Goal: Information Seeking & Learning: Check status

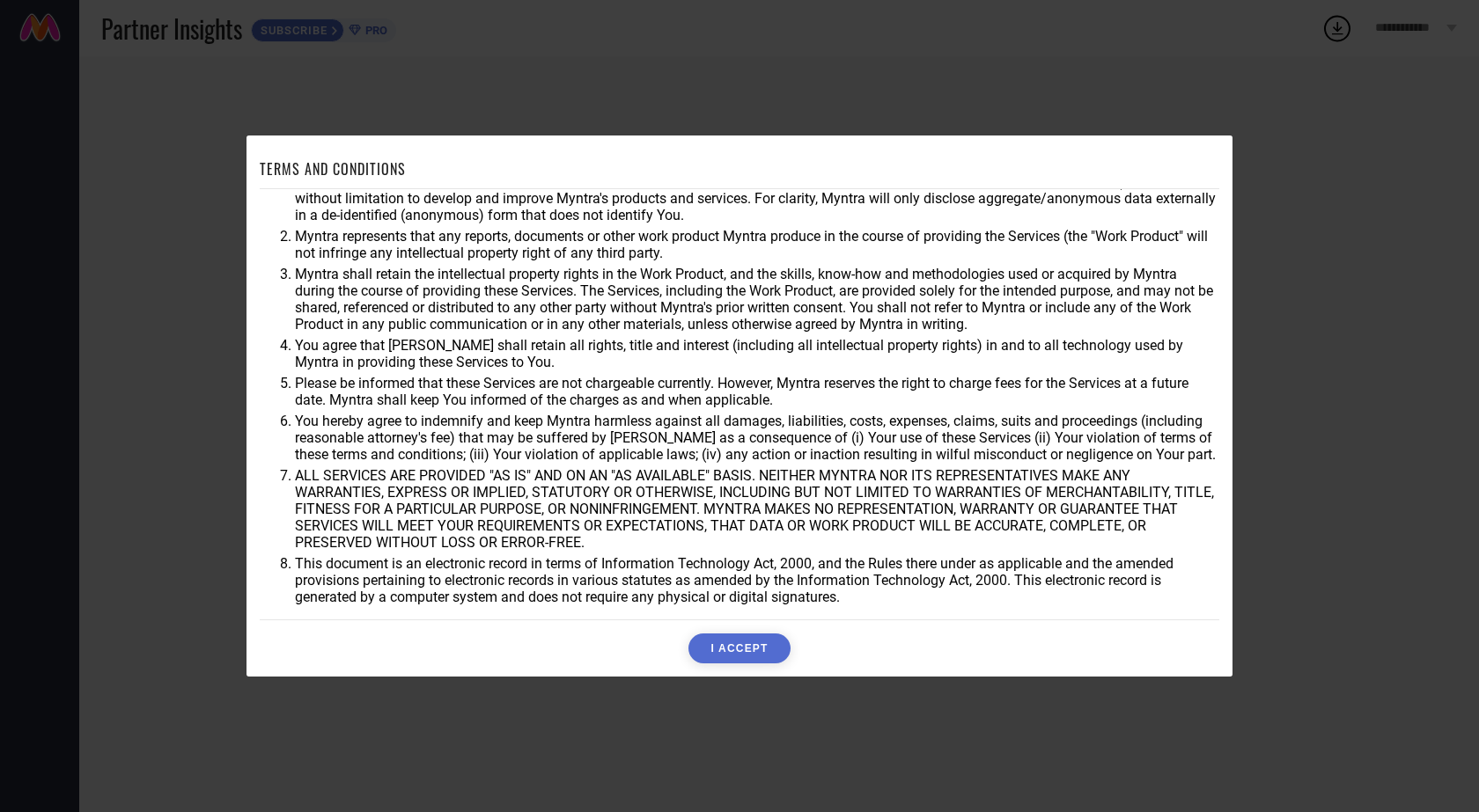
scroll to position [47, 0]
click at [738, 638] on button "I ACCEPT" at bounding box center [739, 649] width 101 height 30
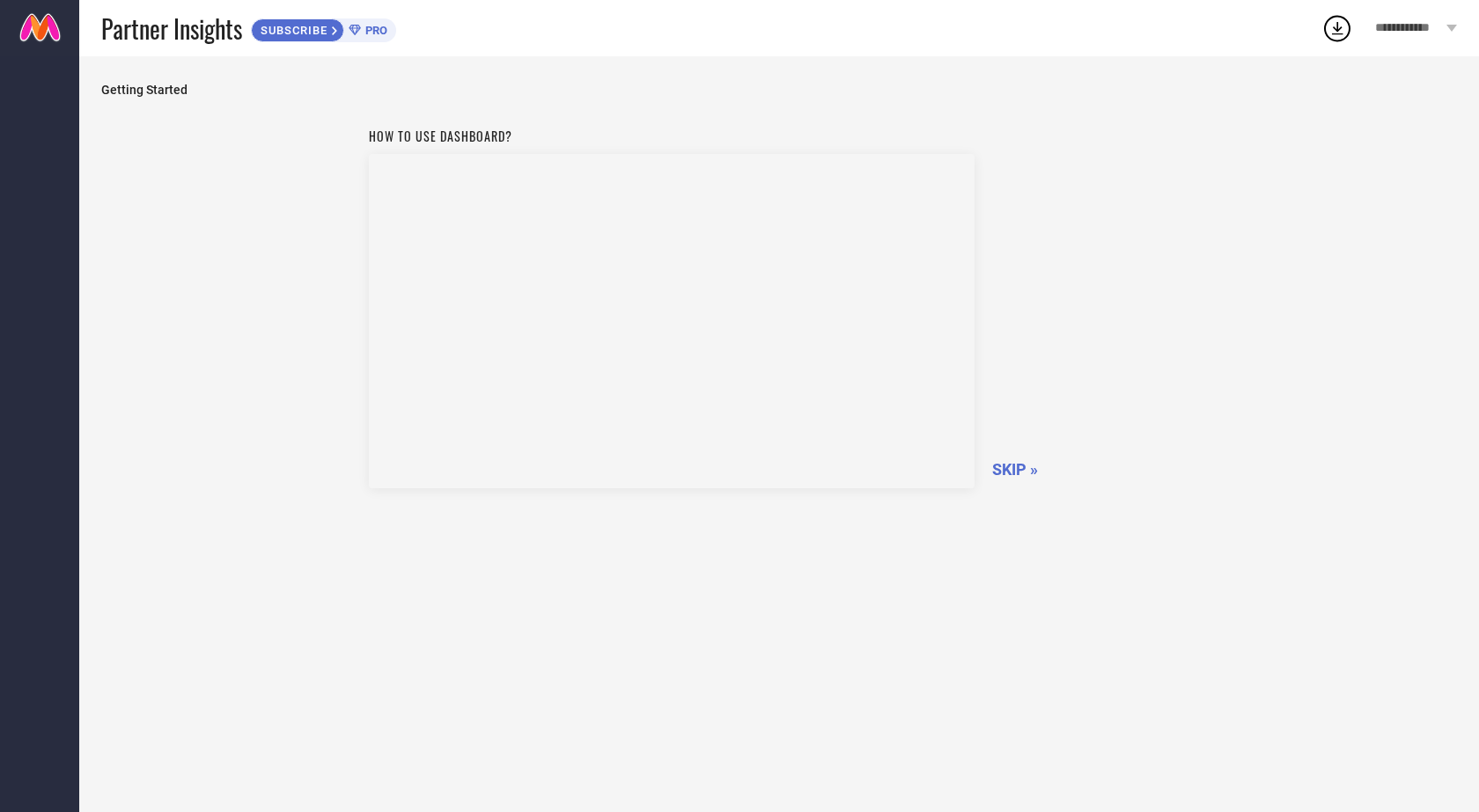
click at [1017, 465] on span "SKIP »" at bounding box center [1015, 469] width 46 height 19
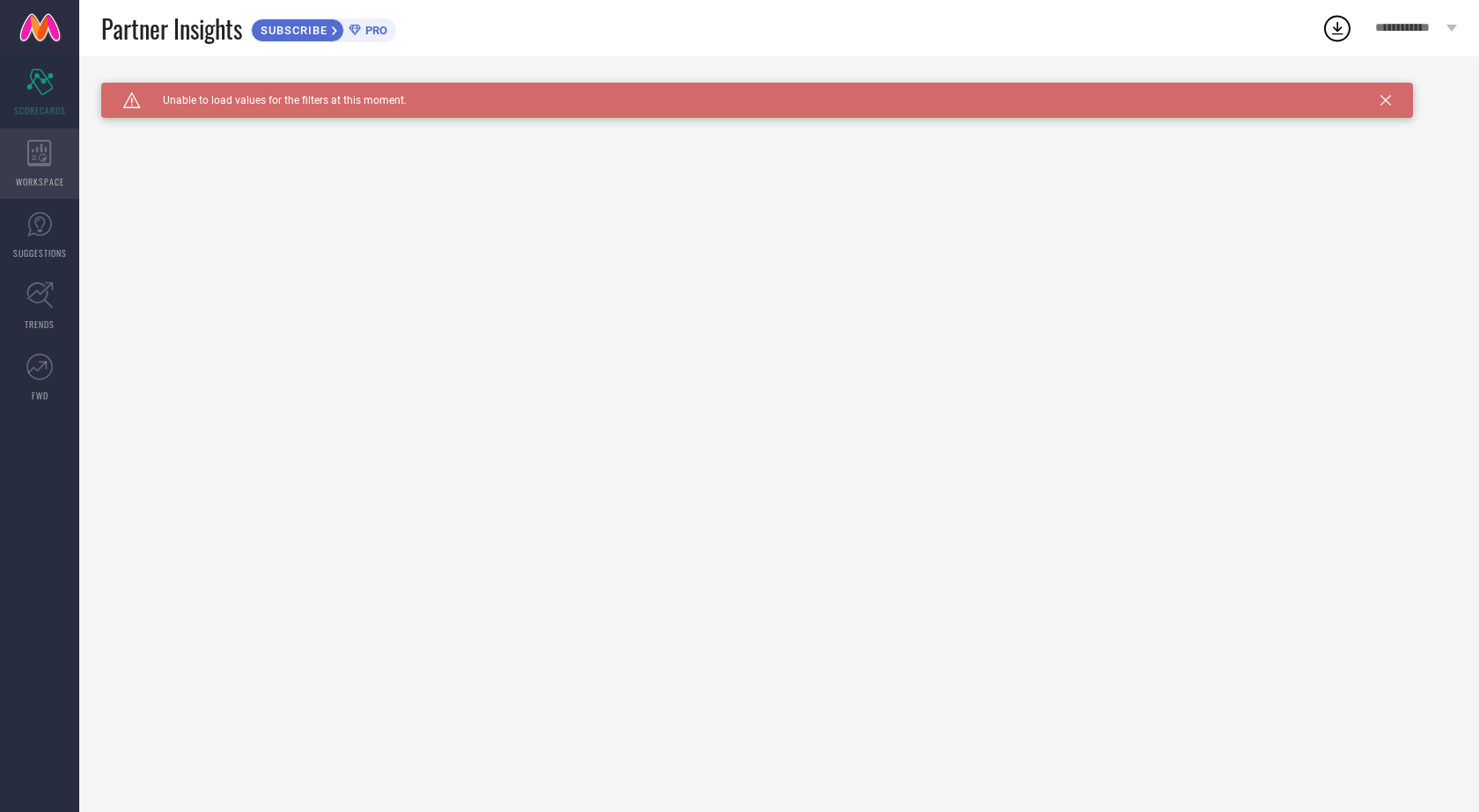
click at [49, 154] on icon at bounding box center [40, 153] width 25 height 27
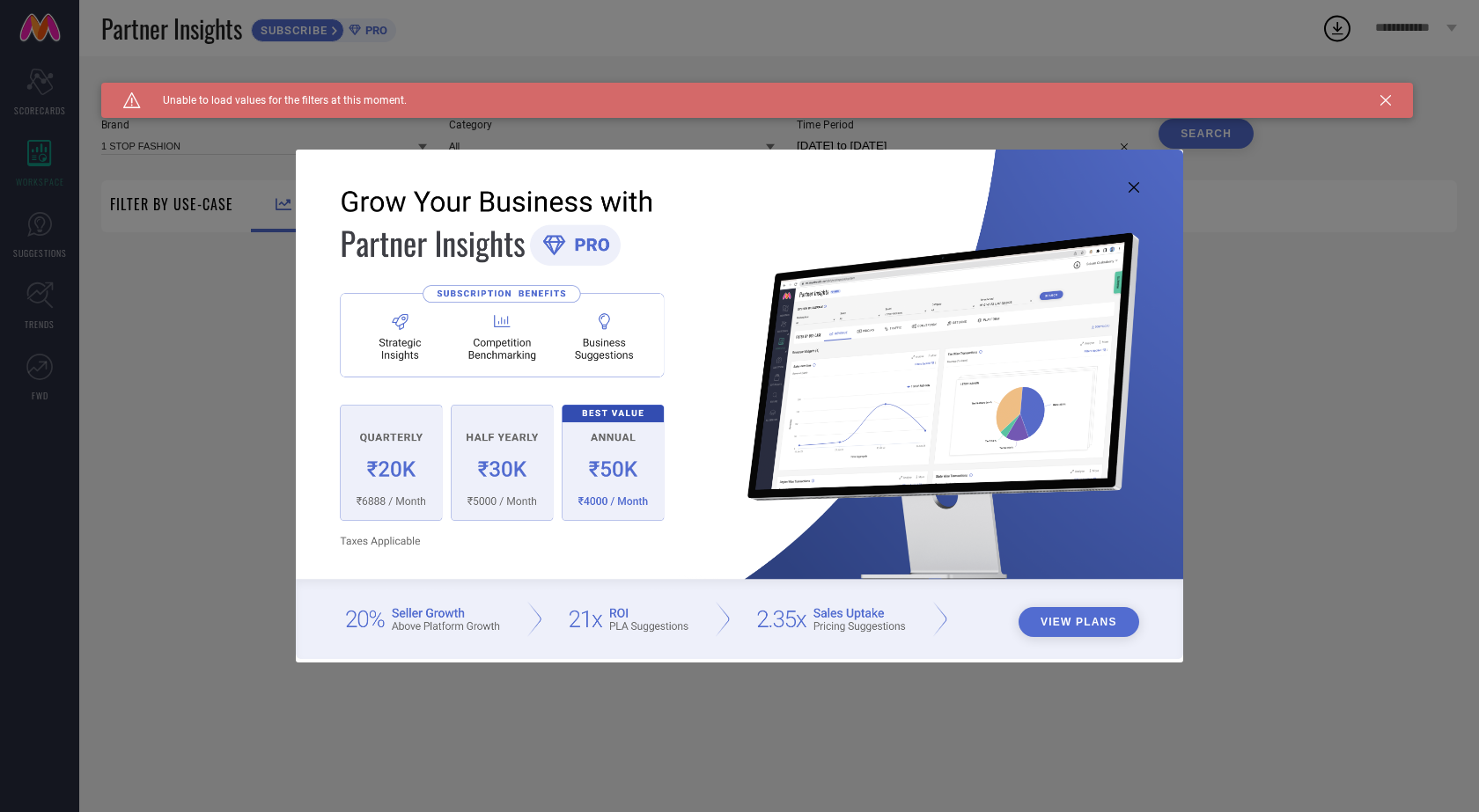
type input "1 STOP FASHION"
type input "All"
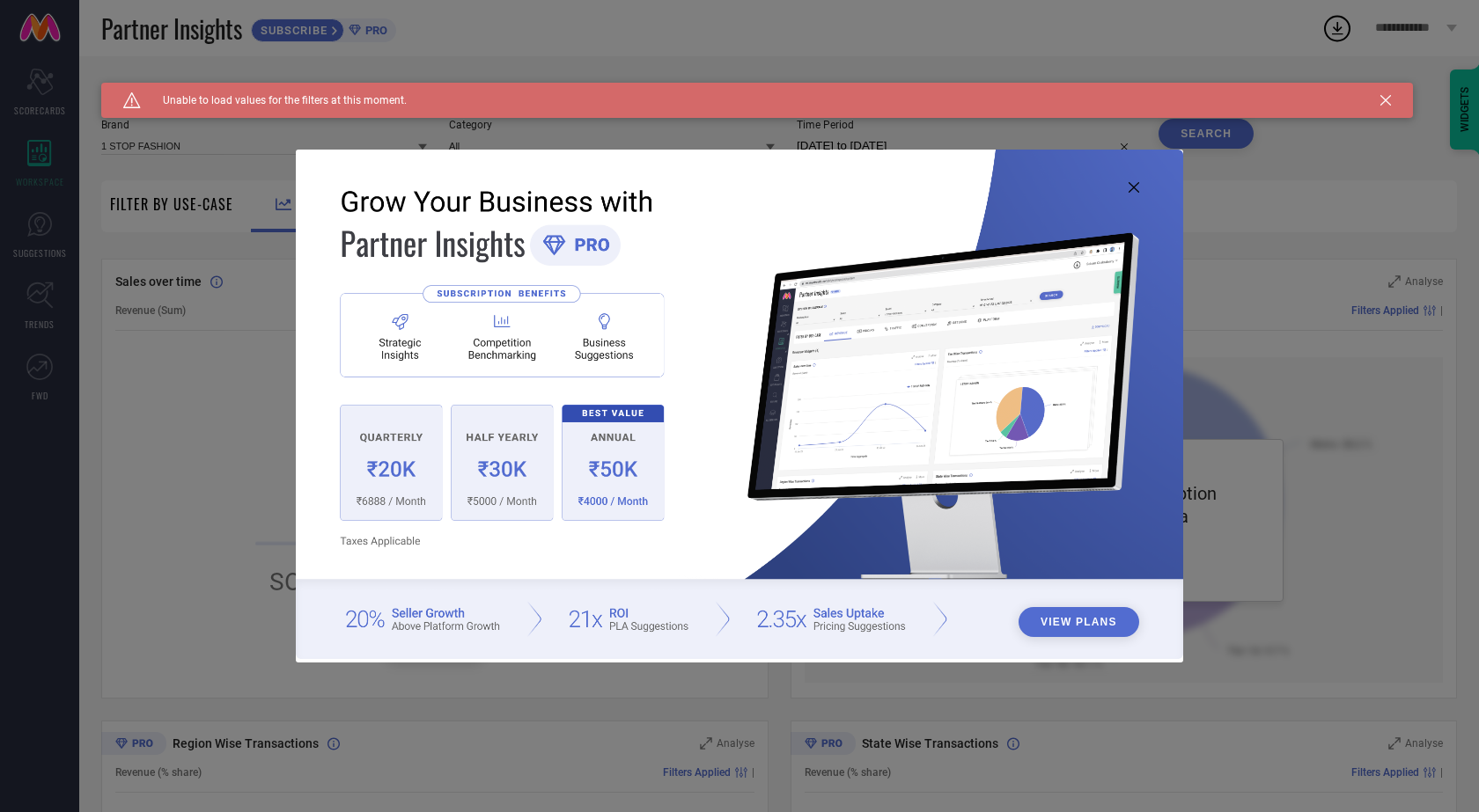
click at [1130, 190] on icon at bounding box center [1134, 188] width 11 height 11
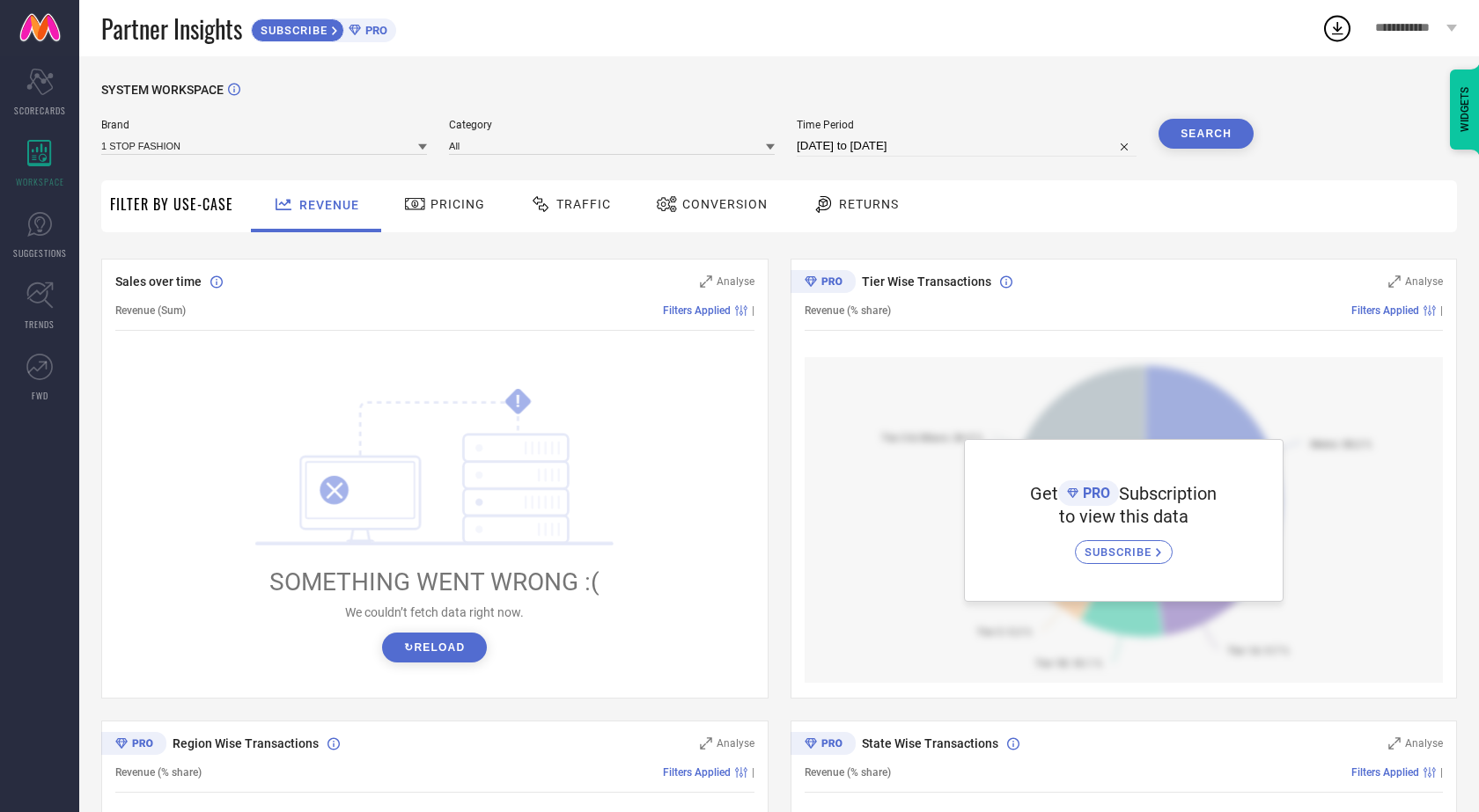
click at [446, 644] on button "↻ Reload" at bounding box center [434, 648] width 105 height 30
click at [39, 218] on icon at bounding box center [40, 224] width 27 height 27
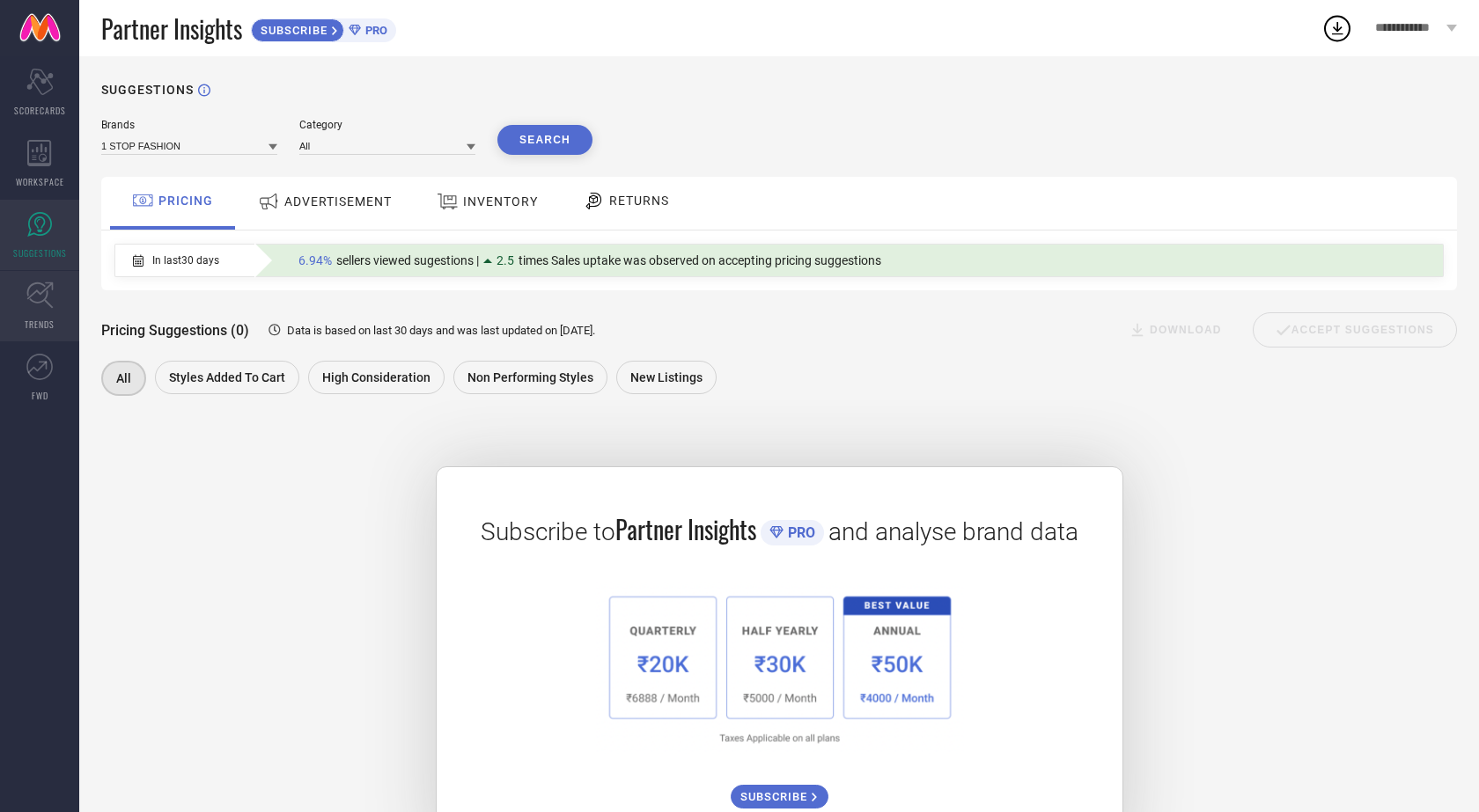
click at [36, 302] on icon at bounding box center [40, 296] width 27 height 27
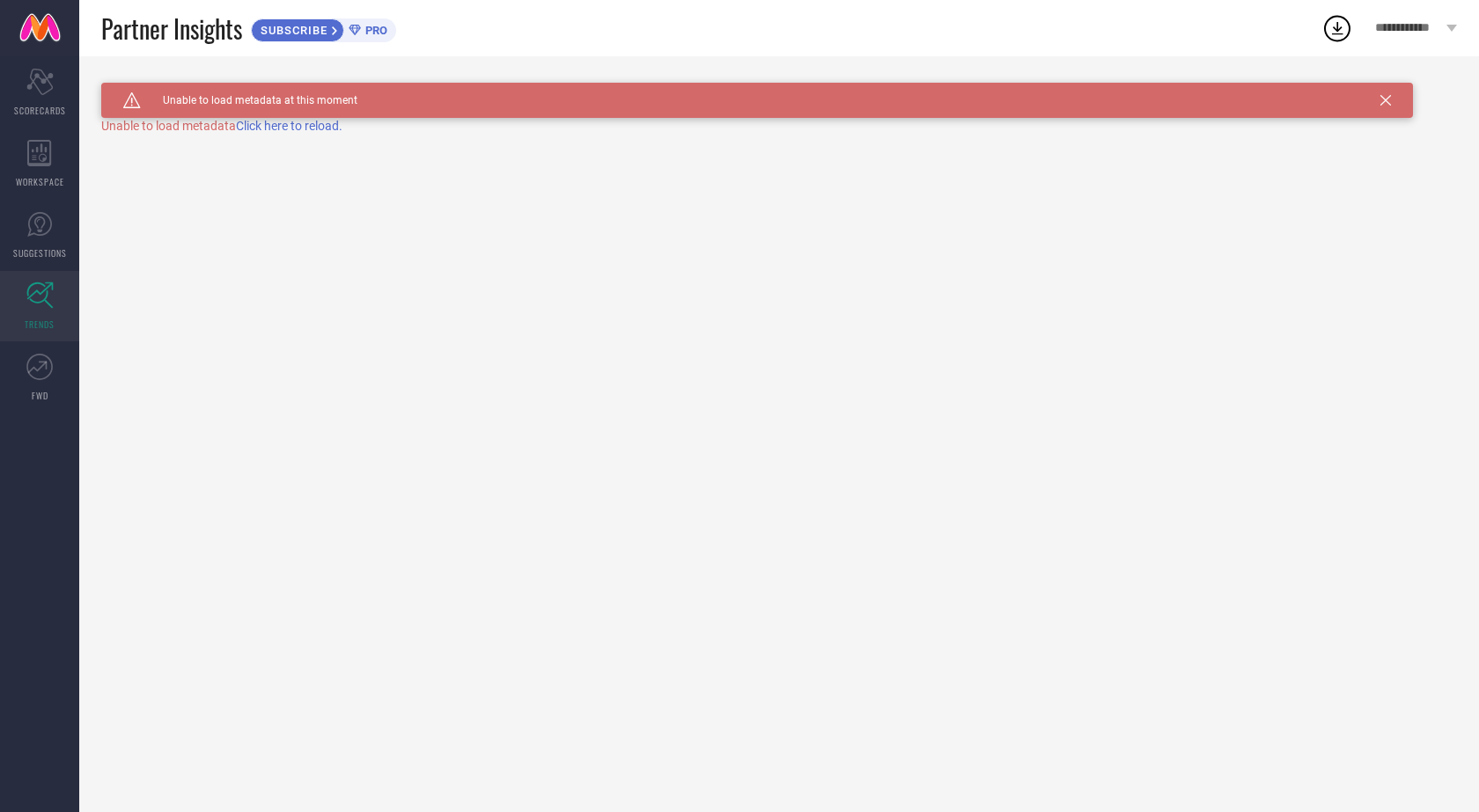
click at [293, 129] on span "Click here to reload." at bounding box center [289, 126] width 106 height 14
click at [45, 394] on span "FWD" at bounding box center [40, 395] width 17 height 13
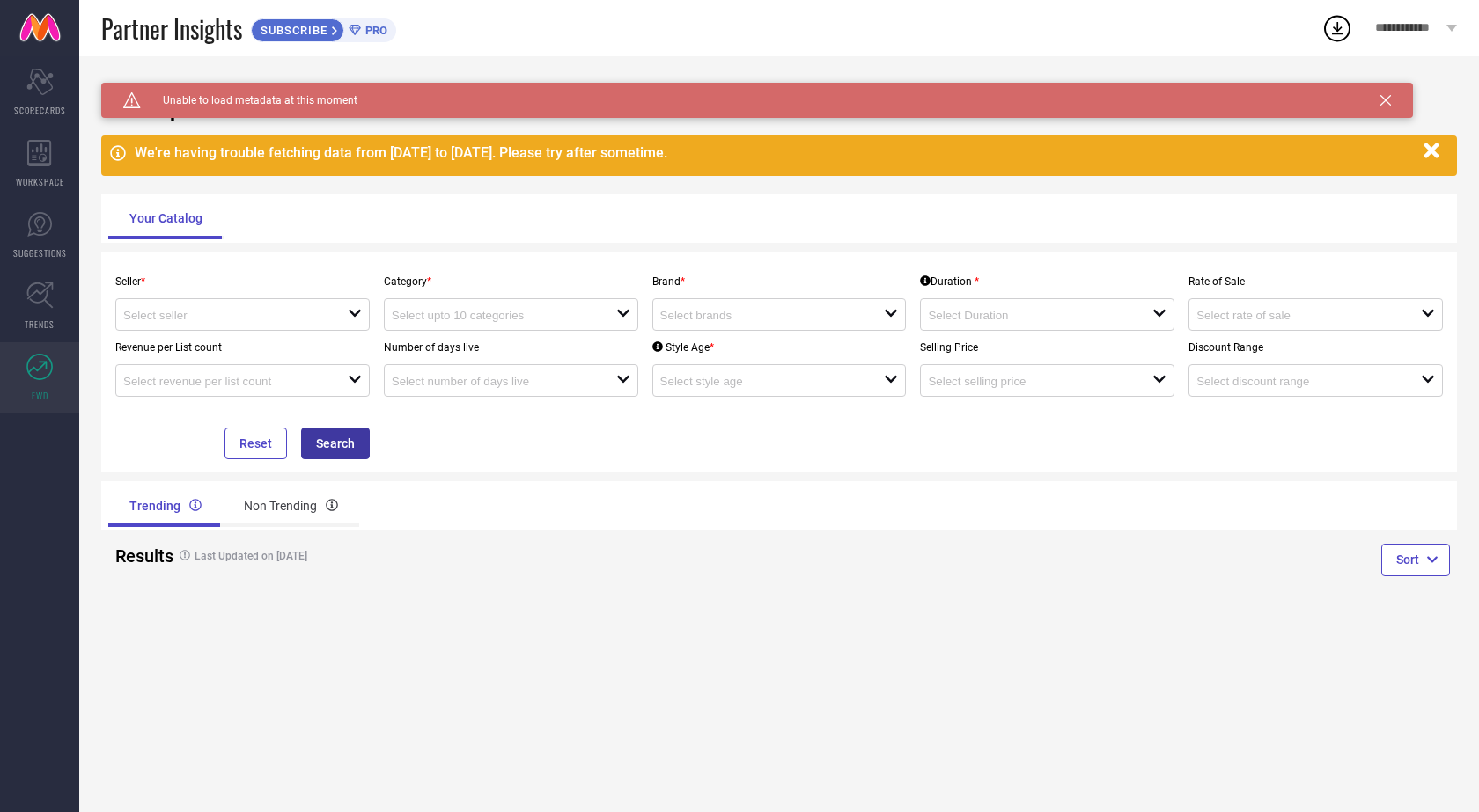
click at [325, 449] on button "Search" at bounding box center [335, 443] width 68 height 32
click at [300, 308] on div at bounding box center [235, 314] width 224 height 17
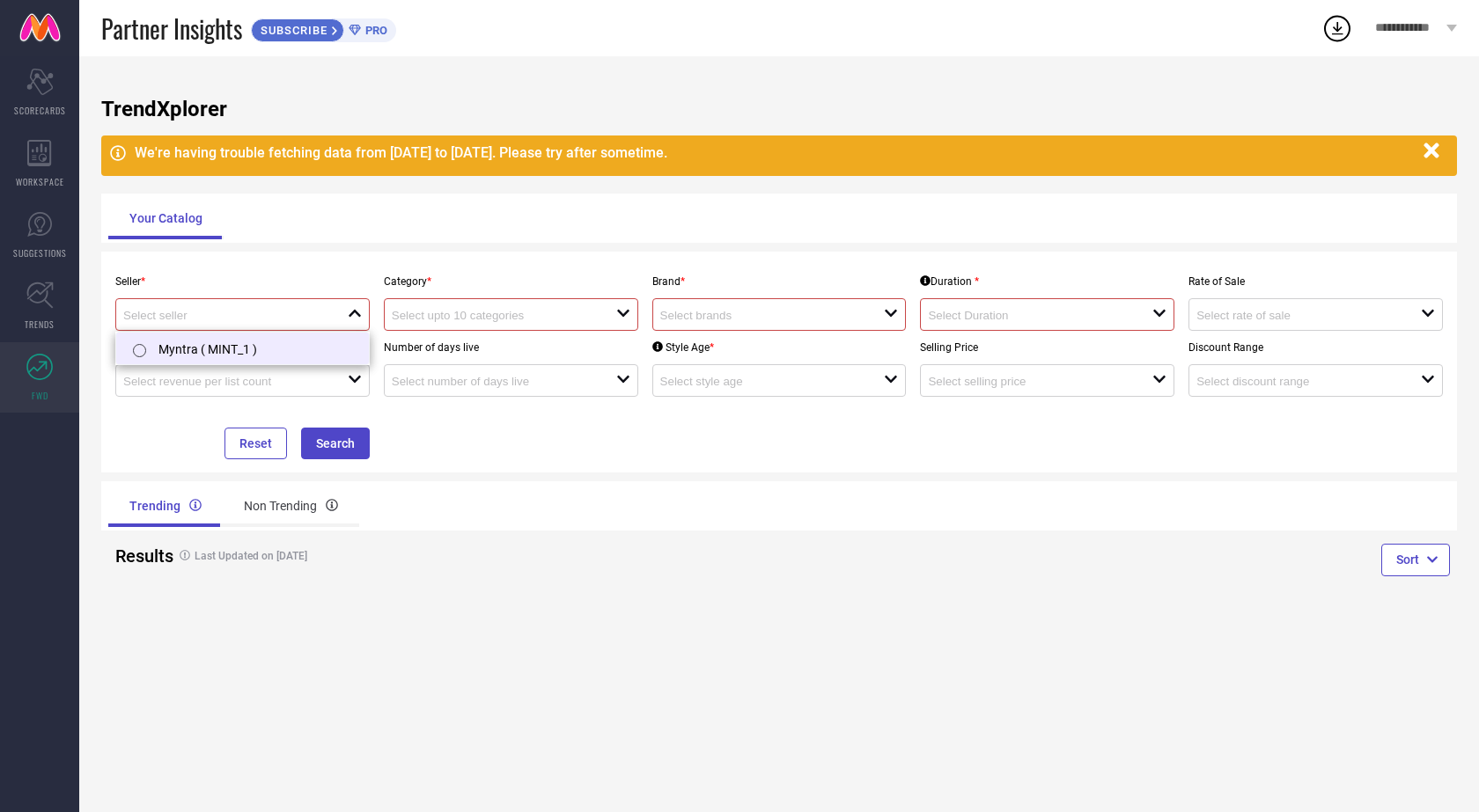
click at [257, 357] on li "Myntra ( MINT_1 )" at bounding box center [242, 348] width 253 height 32
type input "Myntra ( MINT_1 )"
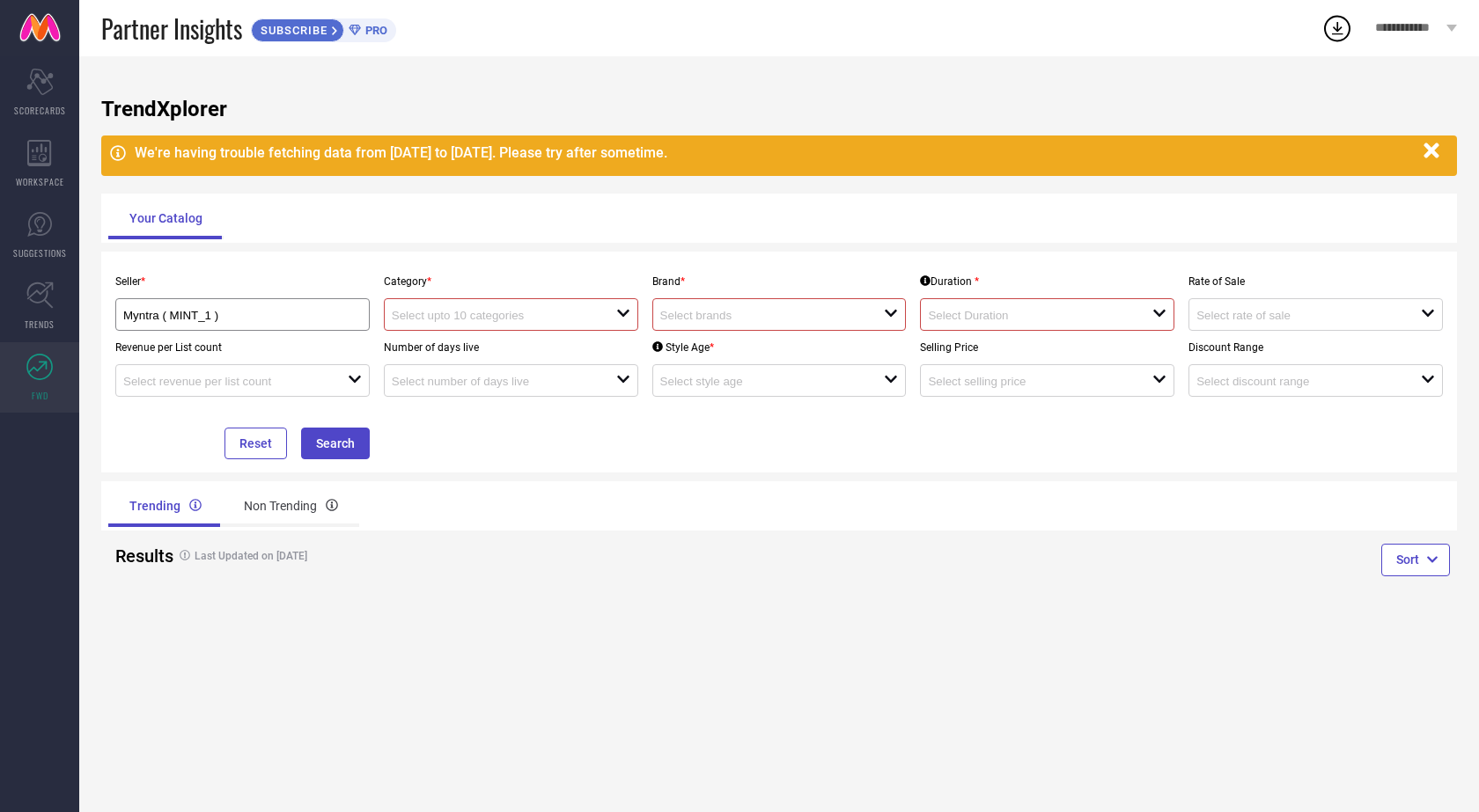
click at [552, 309] on input at bounding box center [492, 315] width 201 height 13
click at [603, 308] on div at bounding box center [504, 314] width 224 height 17
click at [279, 504] on div "Non Trending" at bounding box center [291, 506] width 137 height 43
click at [170, 504] on div "Trending" at bounding box center [163, 506] width 111 height 43
click at [45, 86] on icon "Scorecard" at bounding box center [40, 82] width 27 height 27
